Goal: Task Accomplishment & Management: Manage account settings

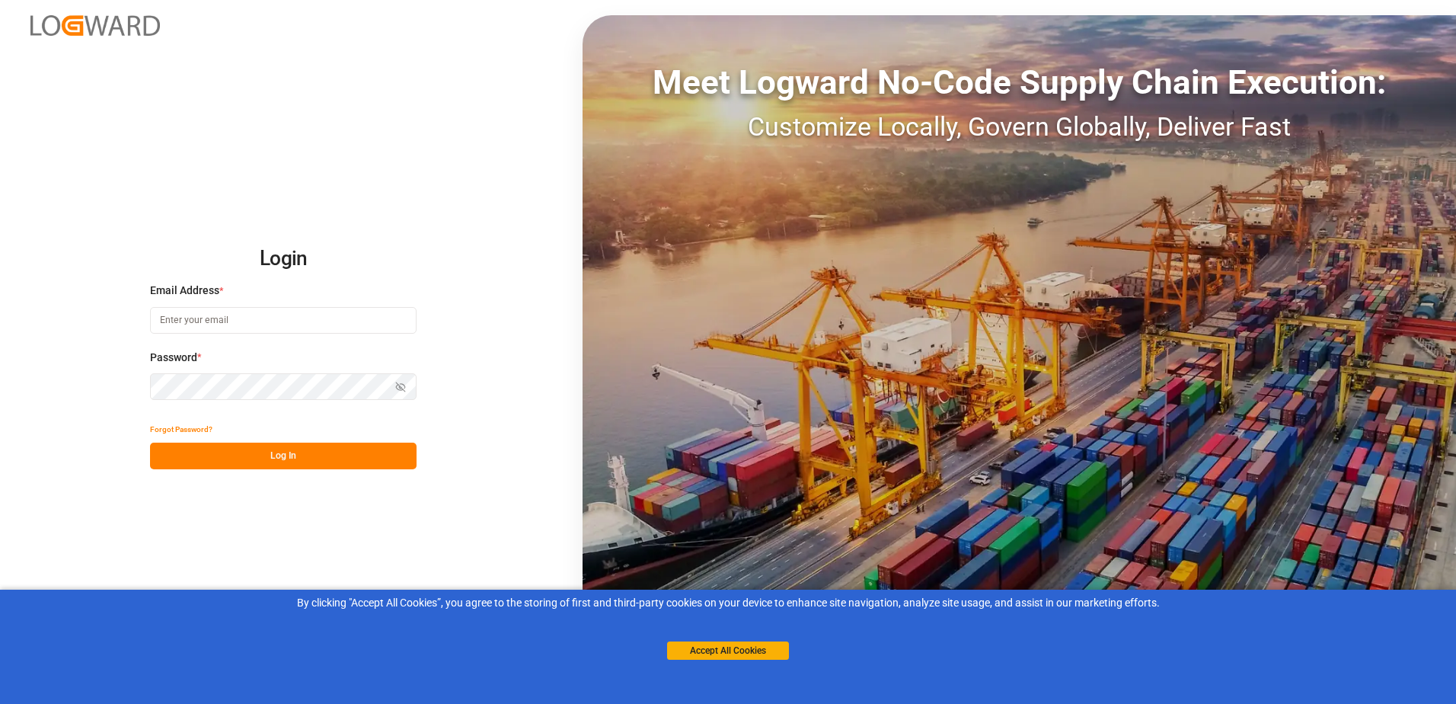
click at [219, 310] on input at bounding box center [283, 320] width 267 height 27
type input "[PERSON_NAME][EMAIL_ADDRESS][PERSON_NAME][DOMAIN_NAME]"
click at [407, 387] on button "Show password" at bounding box center [401, 386] width 32 height 27
click at [334, 462] on button "Log In" at bounding box center [283, 455] width 267 height 27
click at [337, 456] on button "Log In" at bounding box center [283, 455] width 267 height 27
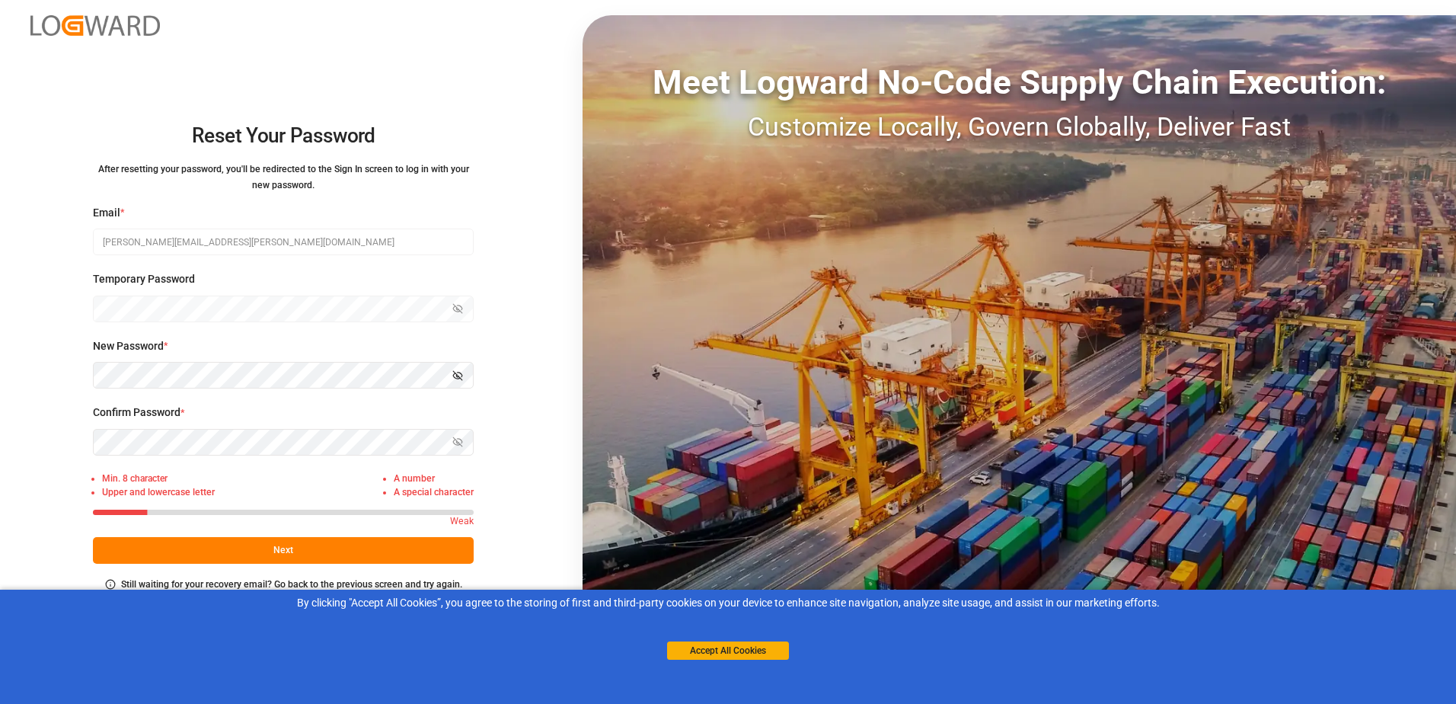
click at [458, 378] on icon "button" at bounding box center [457, 375] width 11 height 11
click at [262, 548] on button "Next" at bounding box center [283, 550] width 381 height 27
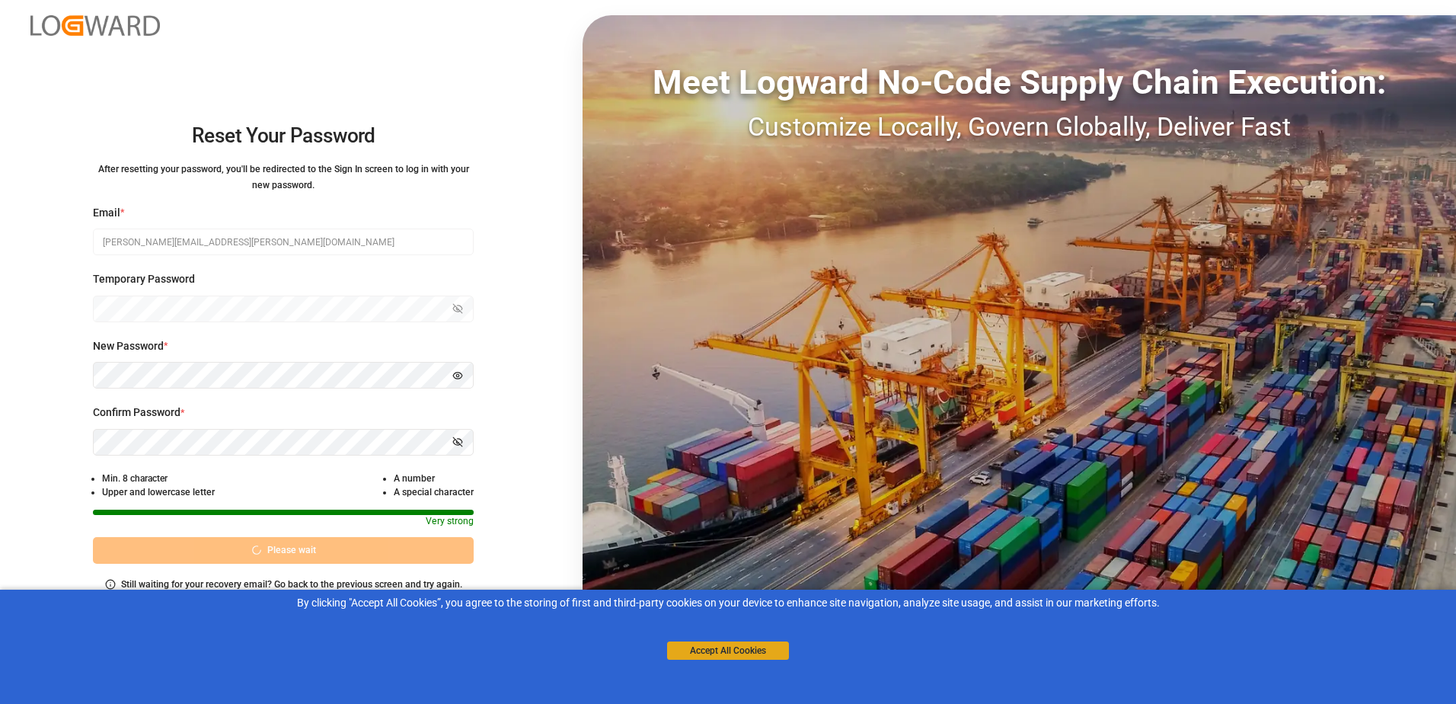
click at [745, 655] on button "Accept All Cookies" at bounding box center [728, 650] width 122 height 18
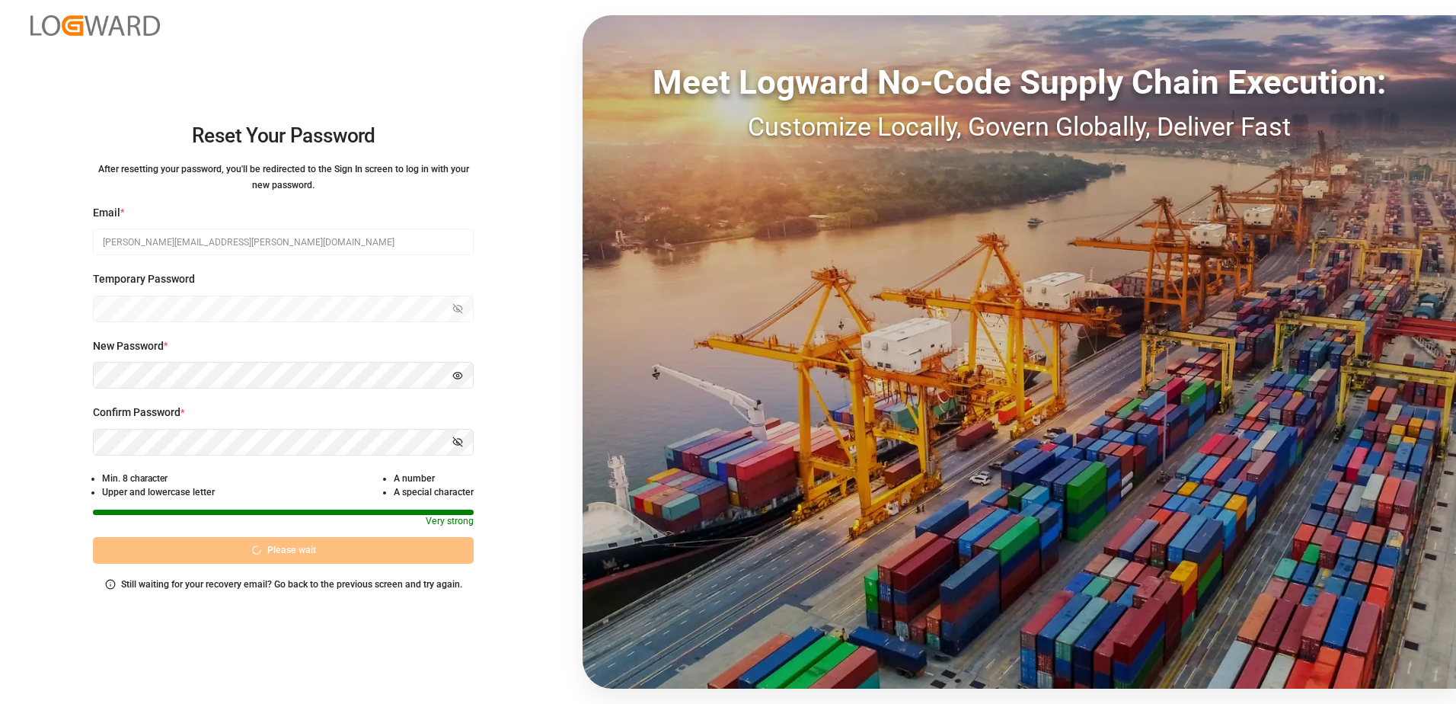
click at [287, 556] on div "Please wait" at bounding box center [283, 550] width 381 height 27
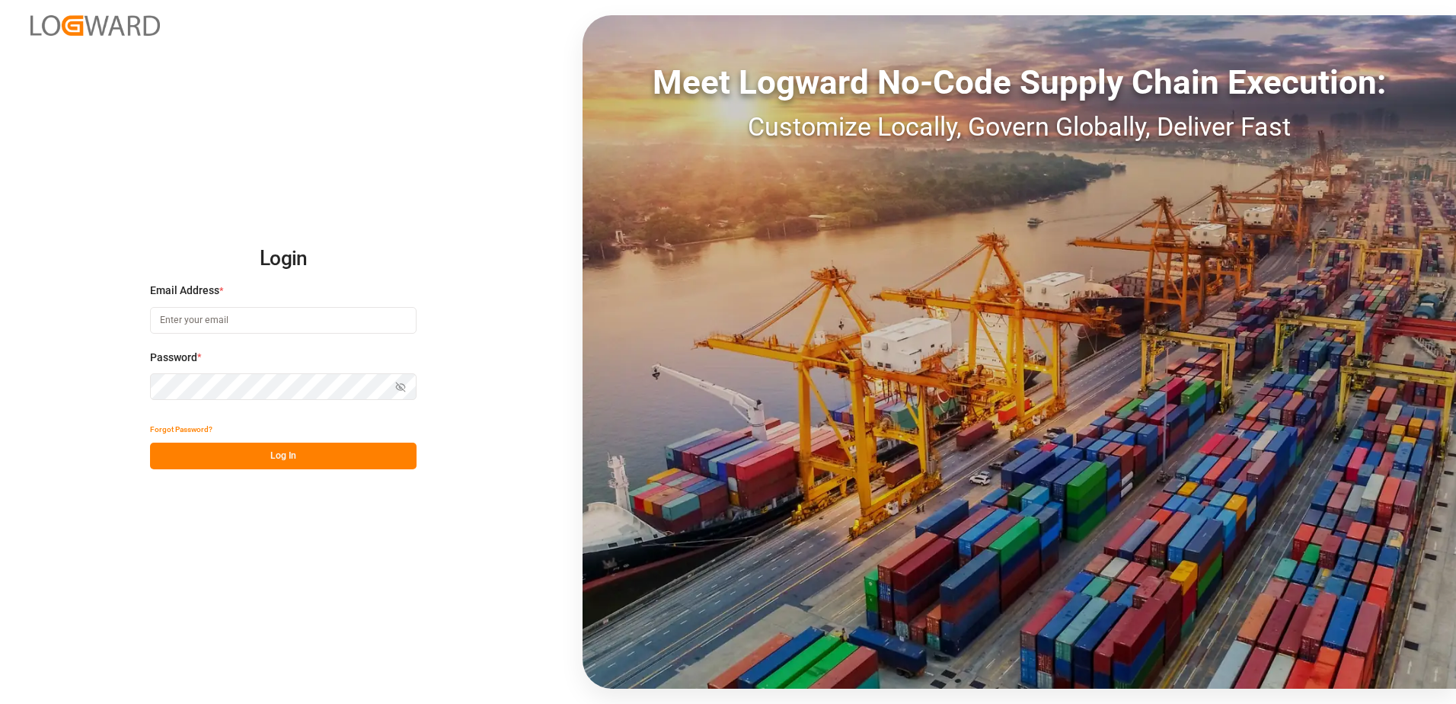
click at [267, 321] on input at bounding box center [283, 320] width 267 height 27
type input "[PERSON_NAME][EMAIL_ADDRESS][PERSON_NAME][DOMAIN_NAME]"
click at [396, 387] on icon "button" at bounding box center [400, 387] width 11 height 11
click at [254, 462] on button "Log In" at bounding box center [283, 455] width 267 height 27
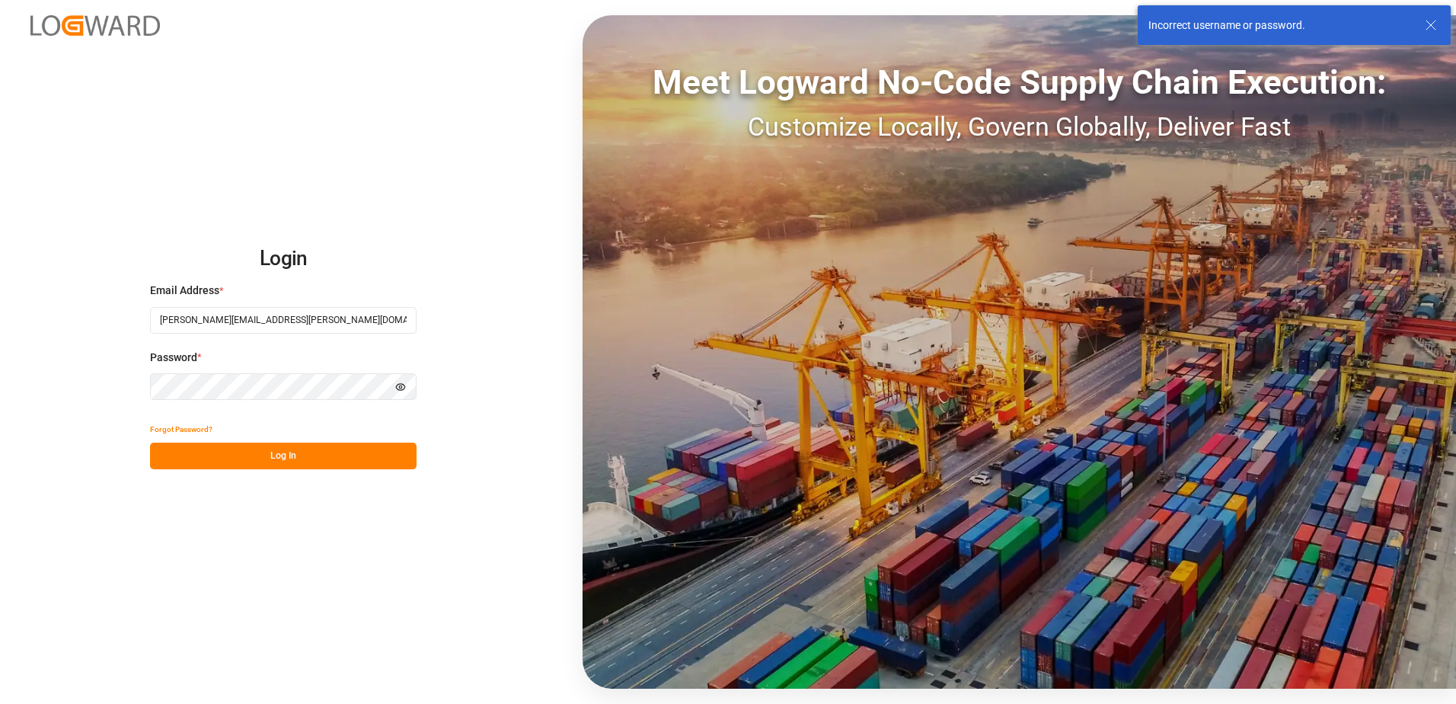
click at [123, 388] on div "Login Email Address * [PERSON_NAME][EMAIL_ADDRESS][PERSON_NAME][DOMAIN_NAME] Pa…" at bounding box center [728, 352] width 1456 height 704
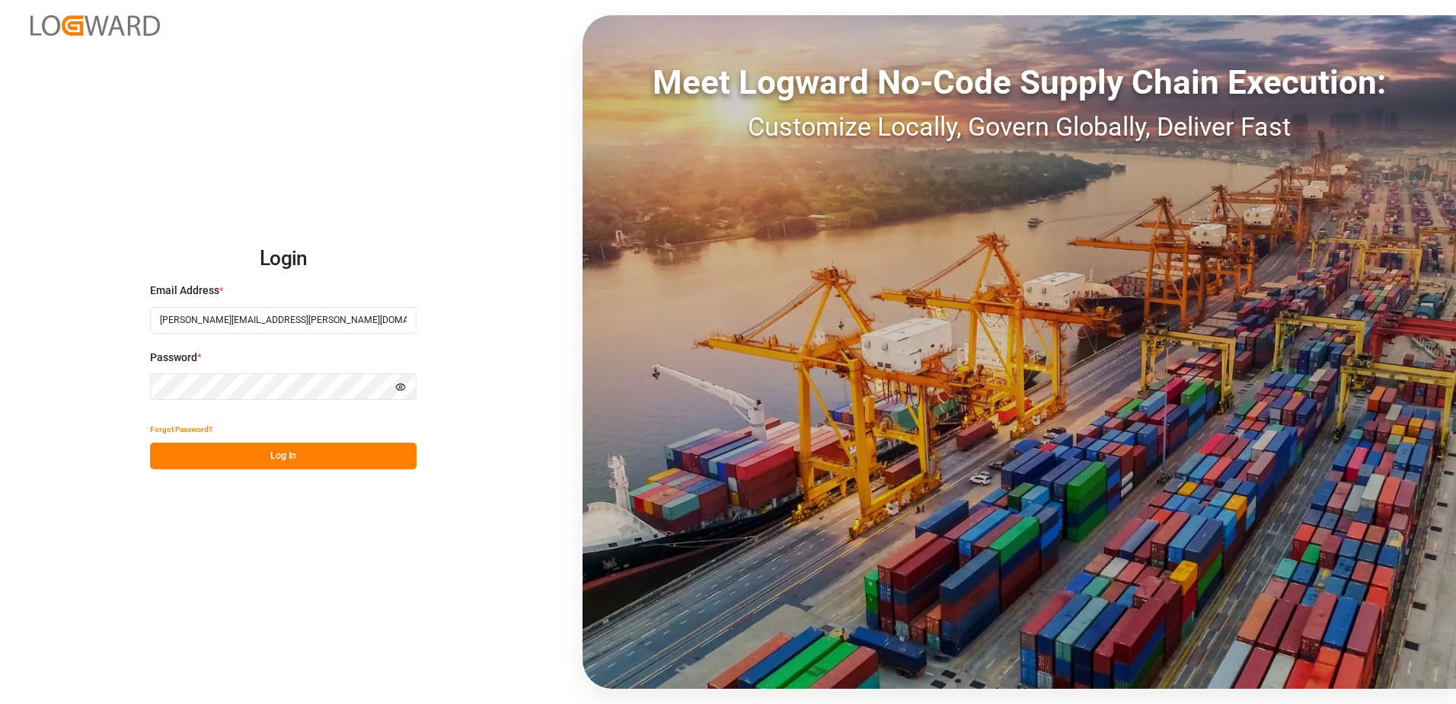
click at [213, 460] on button "Log In" at bounding box center [283, 455] width 267 height 27
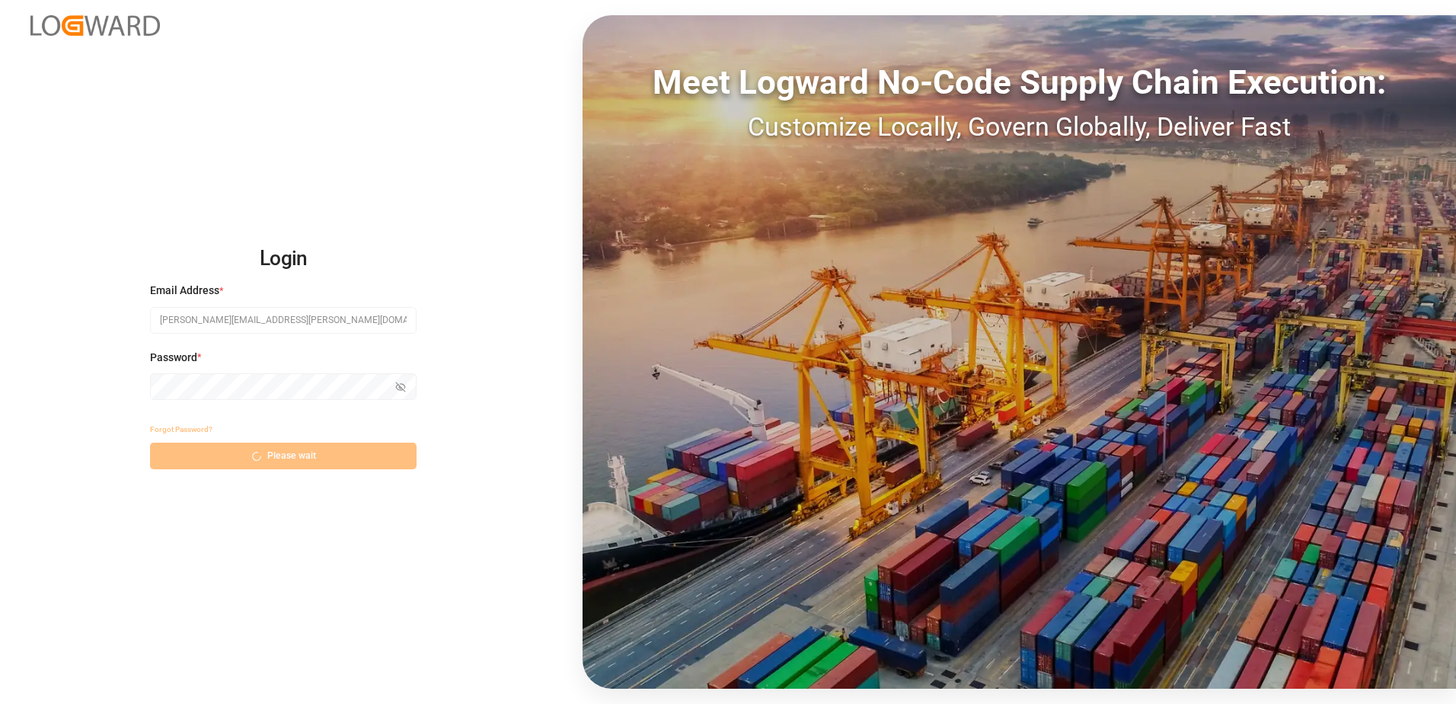
click at [309, 455] on div "Forgot Password? Please wait" at bounding box center [283, 442] width 267 height 53
